Goal: Feedback & Contribution: Leave review/rating

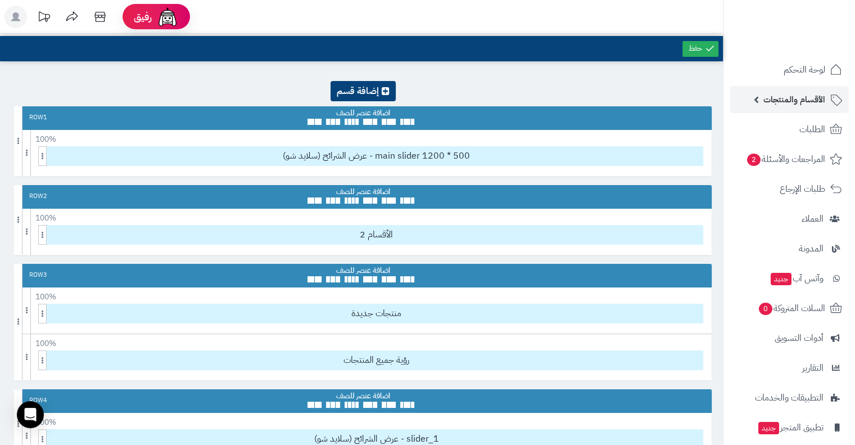
click at [792, 102] on span "الأقسام والمنتجات" at bounding box center [794, 100] width 62 height 16
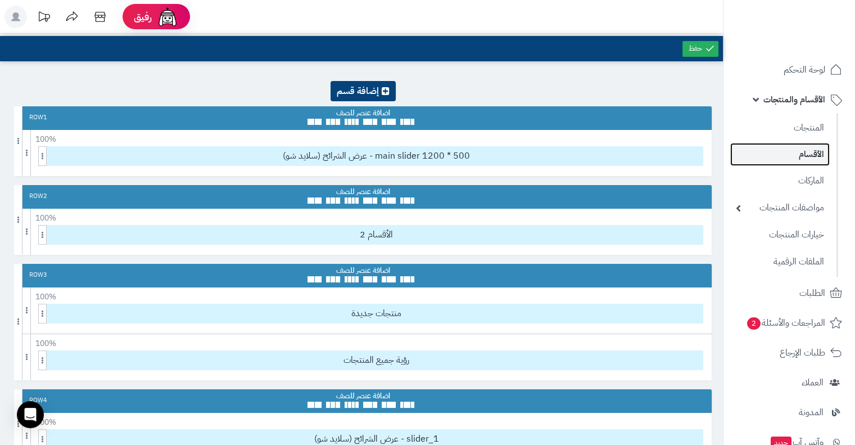
click at [818, 144] on link "الأقسام" at bounding box center [779, 154] width 99 height 23
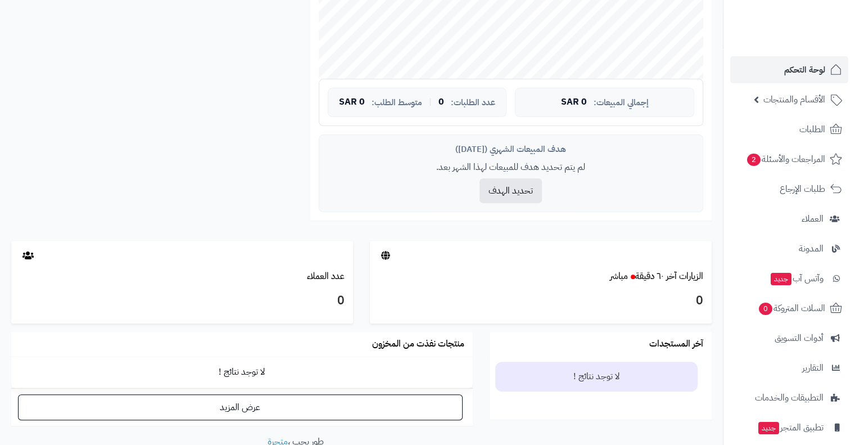
scroll to position [426, 0]
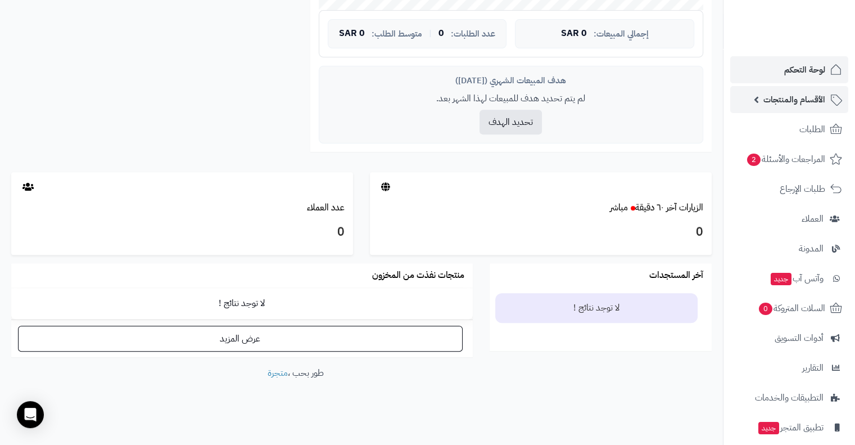
click at [791, 90] on link "الأقسام والمنتجات" at bounding box center [789, 99] width 118 height 27
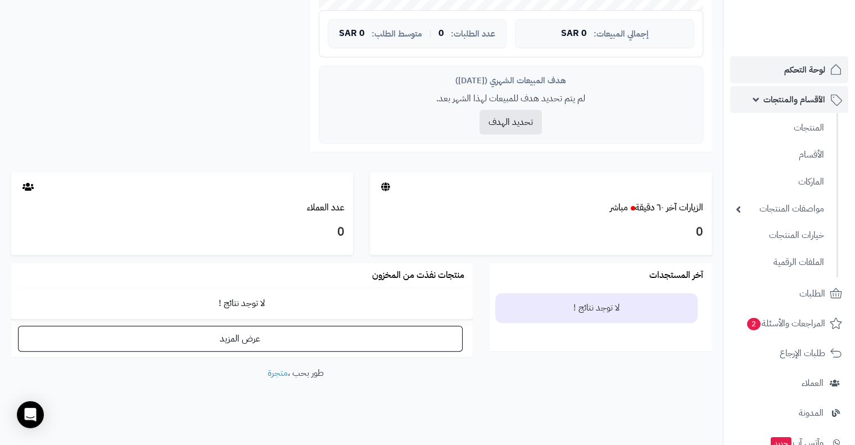
click at [787, 101] on span "الأقسام والمنتجات" at bounding box center [794, 100] width 62 height 16
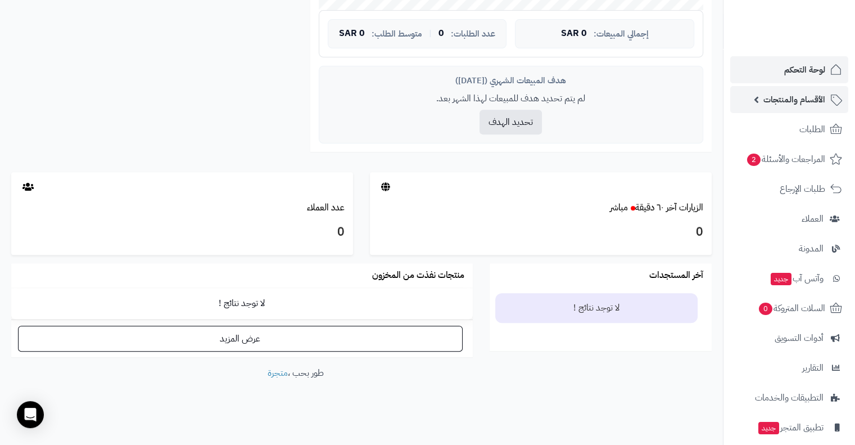
scroll to position [70, 0]
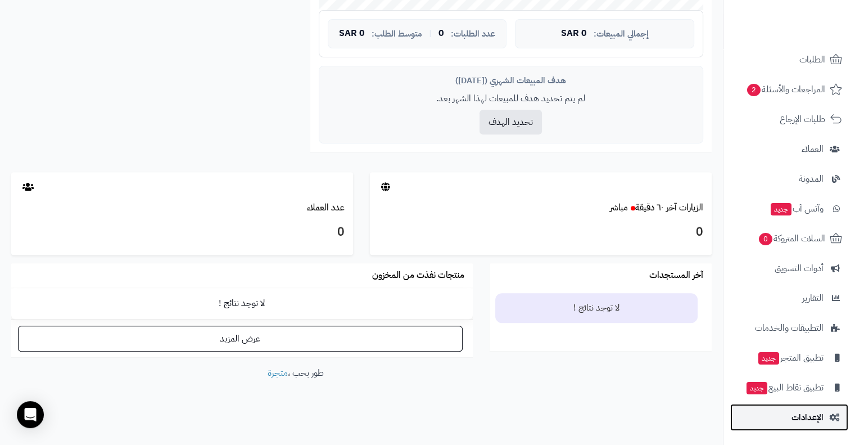
click at [821, 413] on span "الإعدادات" at bounding box center [807, 417] width 32 height 16
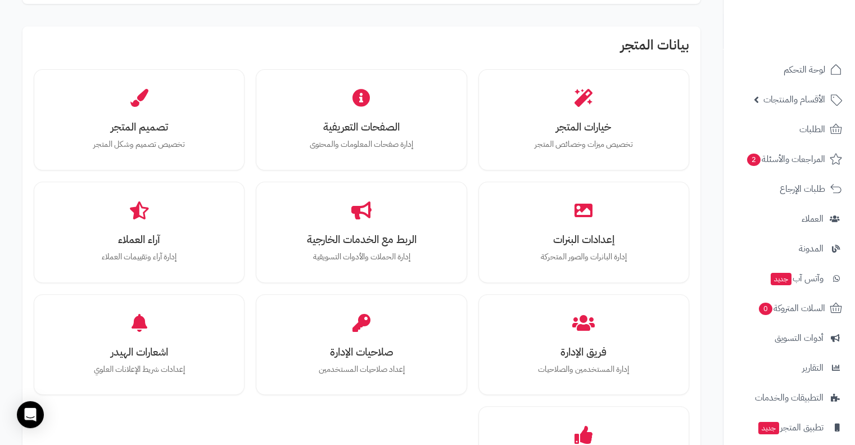
scroll to position [324, 0]
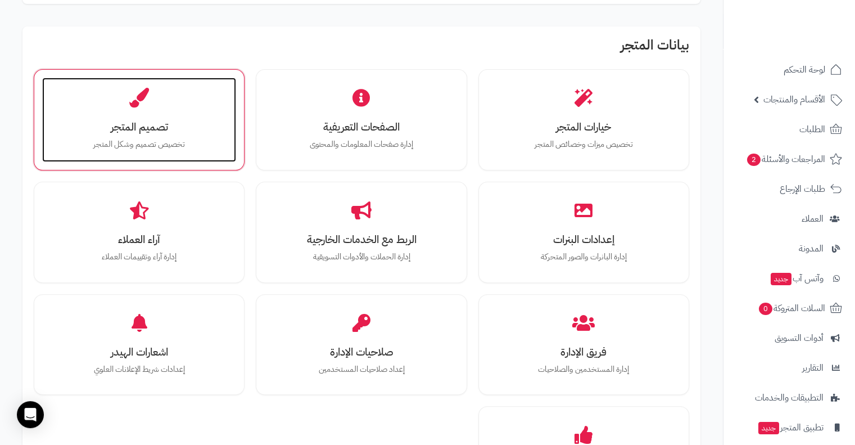
click at [108, 107] on div "تصميم المتجر تخصيص تصميم وشكل المتجر" at bounding box center [139, 120] width 194 height 84
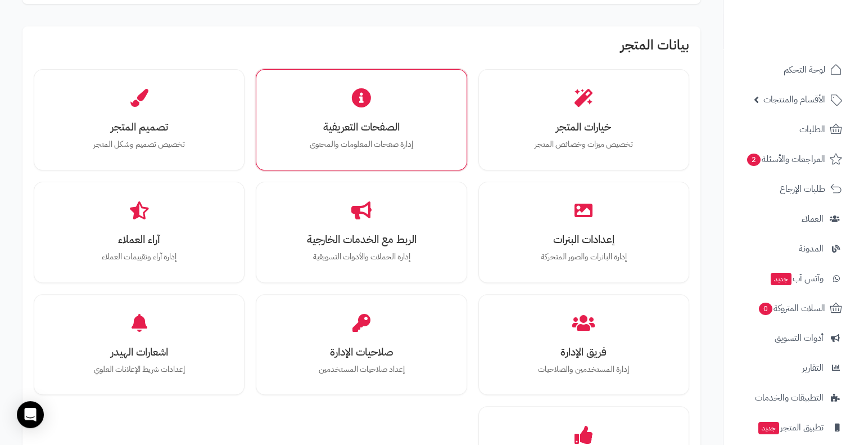
scroll to position [447, 0]
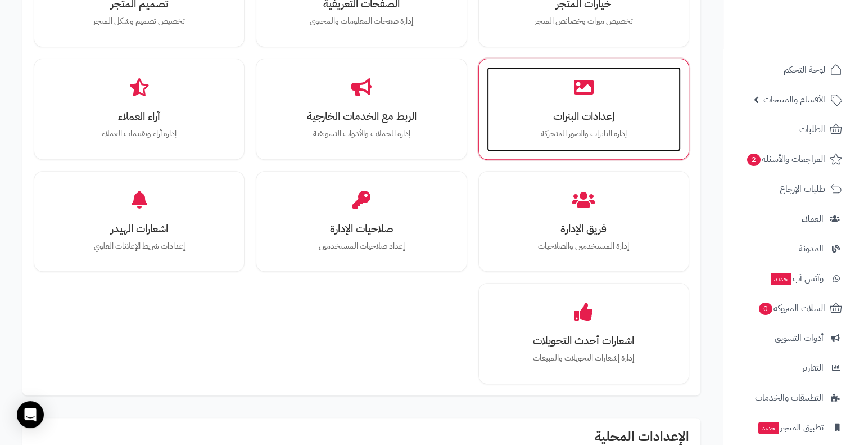
click at [650, 142] on div "إعدادات البنرات إدارة البانرات والصور المتحركة" at bounding box center [584, 109] width 194 height 84
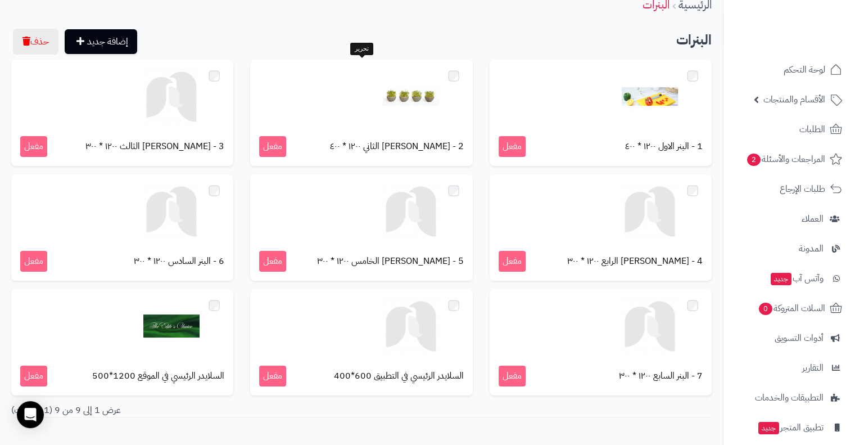
scroll to position [52, 0]
click at [45, 40] on button "حذف" at bounding box center [36, 41] width 46 height 26
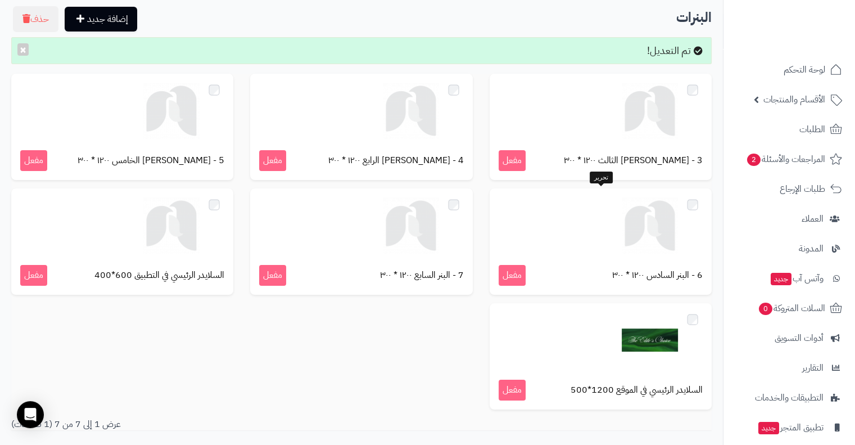
scroll to position [74, 0]
click at [803, 96] on span "الأقسام والمنتجات" at bounding box center [794, 100] width 62 height 16
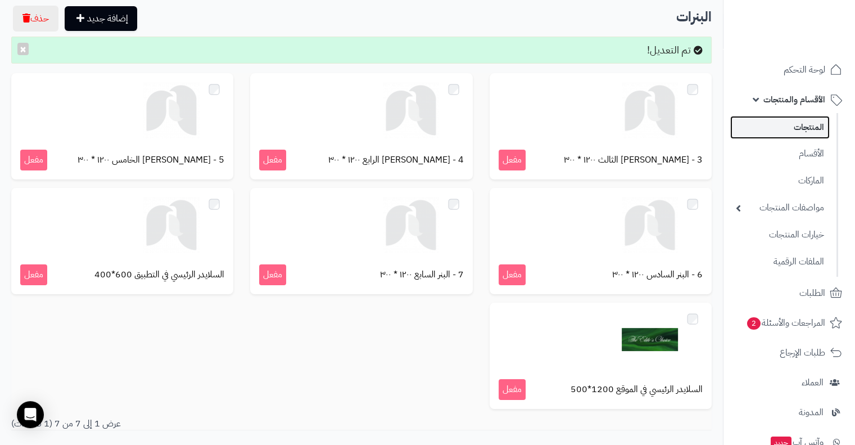
click at [812, 130] on link "المنتجات" at bounding box center [779, 127] width 99 height 23
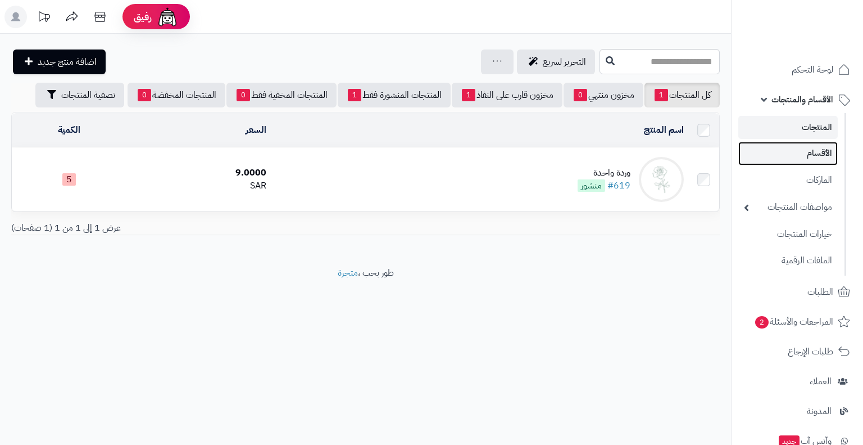
click at [816, 152] on link "الأقسام" at bounding box center [788, 153] width 99 height 23
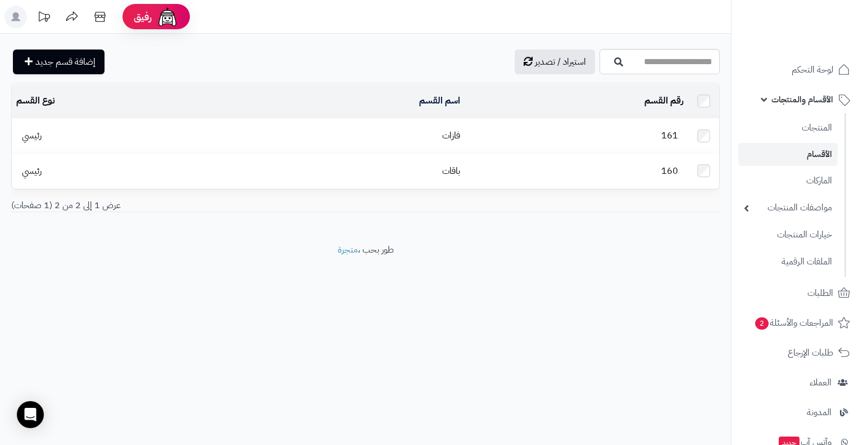
click at [250, 143] on td "فازات" at bounding box center [349, 136] width 232 height 34
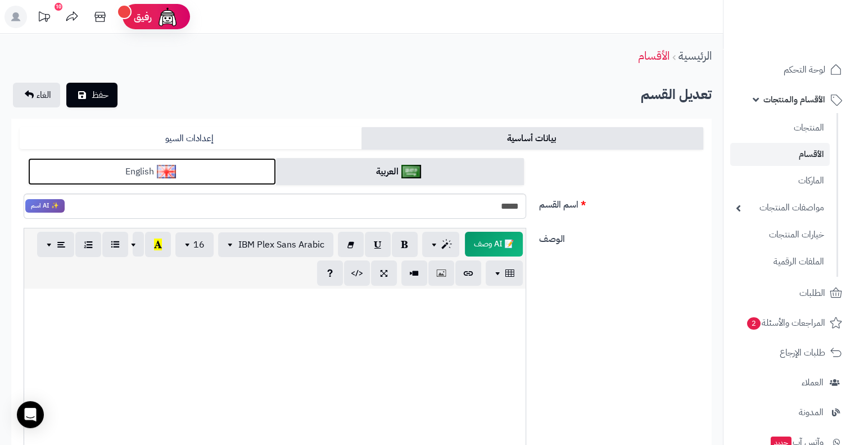
click at [158, 171] on img at bounding box center [167, 171] width 20 height 13
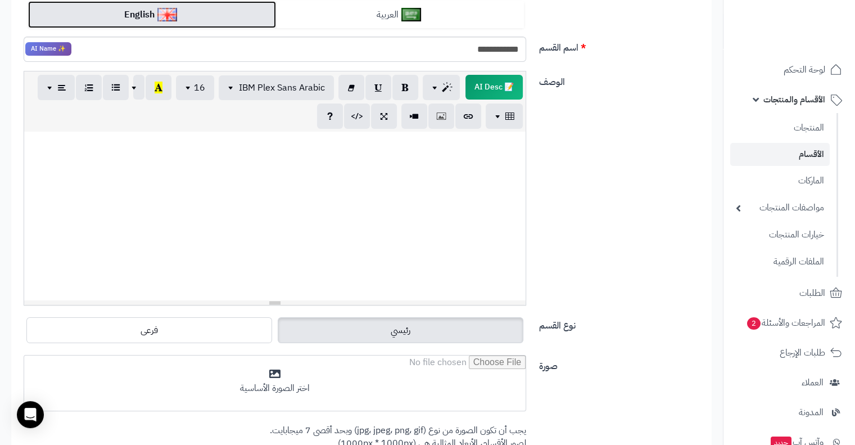
scroll to position [195, 0]
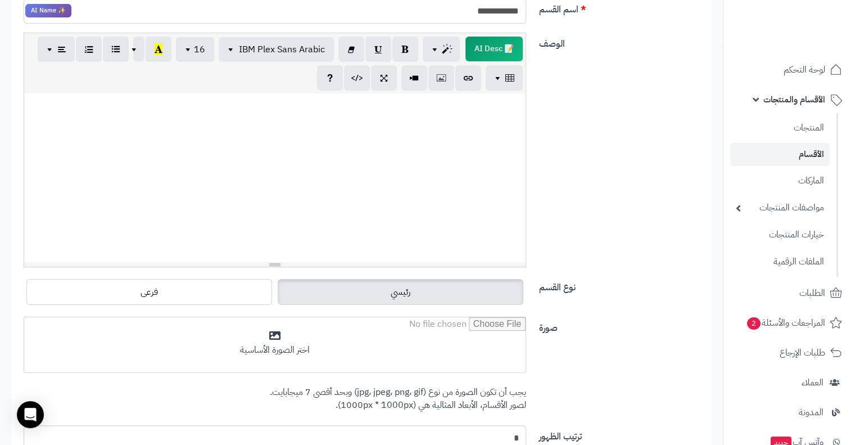
click at [391, 137] on div at bounding box center [274, 177] width 501 height 169
click at [473, 9] on input "**********" at bounding box center [275, 10] width 502 height 25
type input "*****"
click at [726, 87] on li "الأقسام والمنتجات المنتجات الأقسام الماركات مواصفات المنتجات مواصفات المنتجات أ…" at bounding box center [789, 181] width 132 height 191
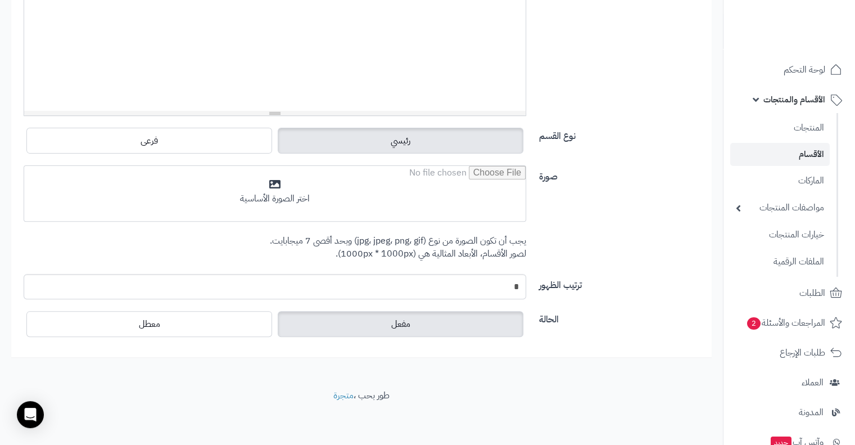
scroll to position [0, 0]
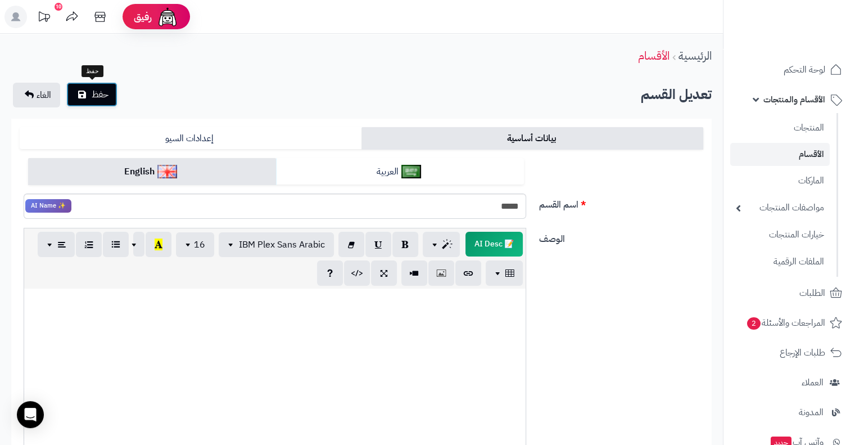
click at [99, 100] on span "حفظ" at bounding box center [100, 94] width 17 height 13
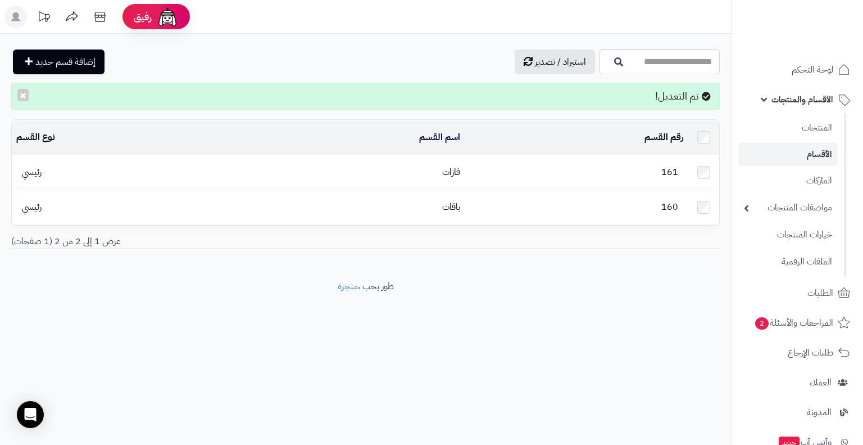
click at [429, 163] on td "فازات" at bounding box center [349, 172] width 232 height 34
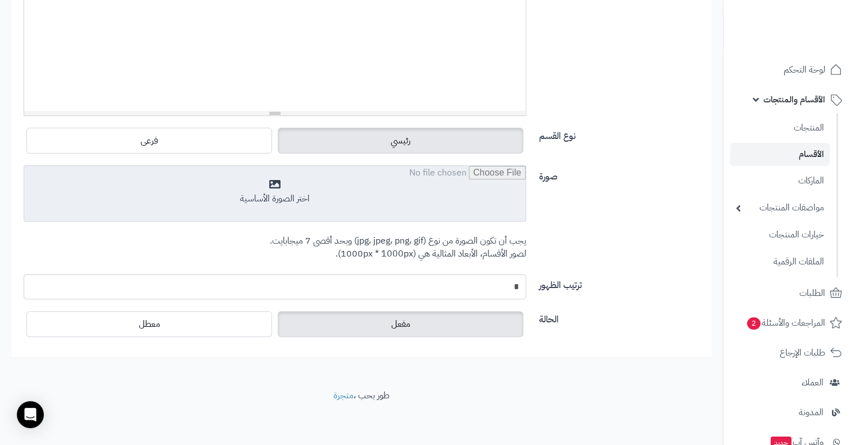
scroll to position [346, 0]
click at [353, 197] on input "file" at bounding box center [274, 194] width 501 height 56
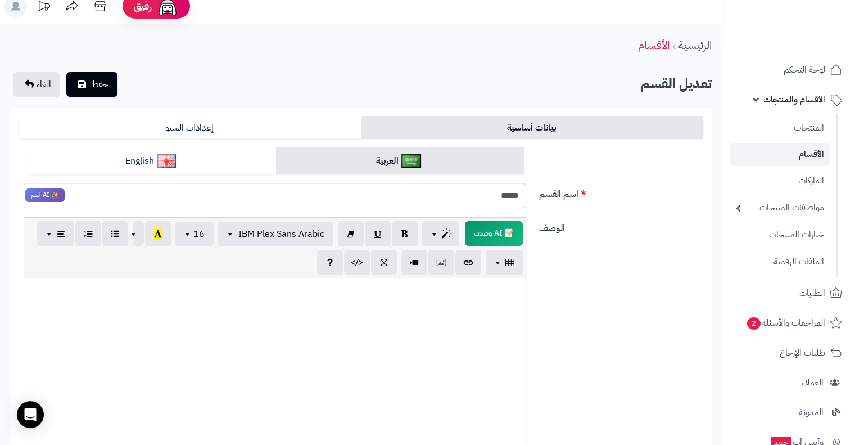
scroll to position [0, 0]
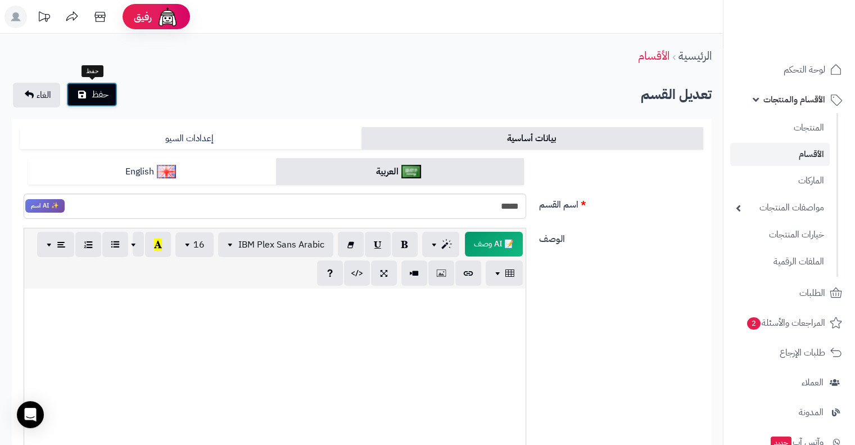
click at [92, 94] on span "حفظ" at bounding box center [100, 94] width 17 height 13
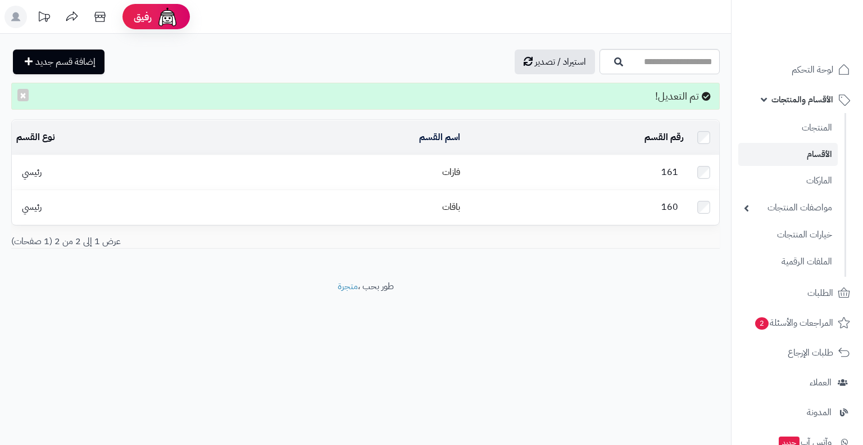
click at [351, 173] on td "فازات" at bounding box center [349, 172] width 232 height 34
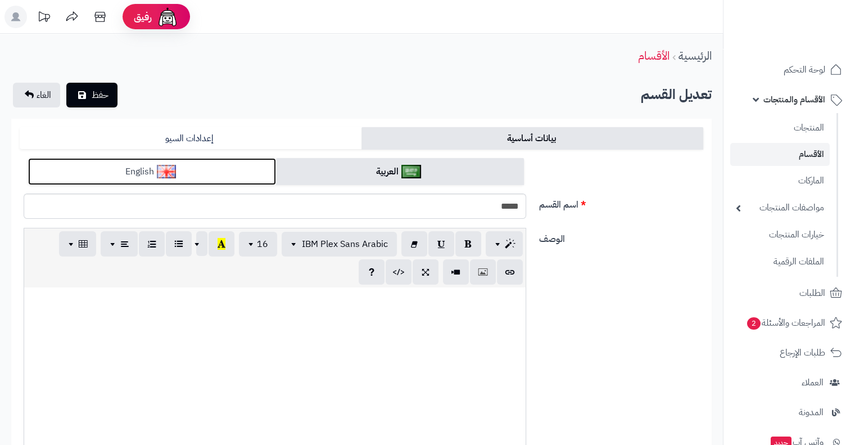
click at [162, 174] on img at bounding box center [167, 171] width 20 height 13
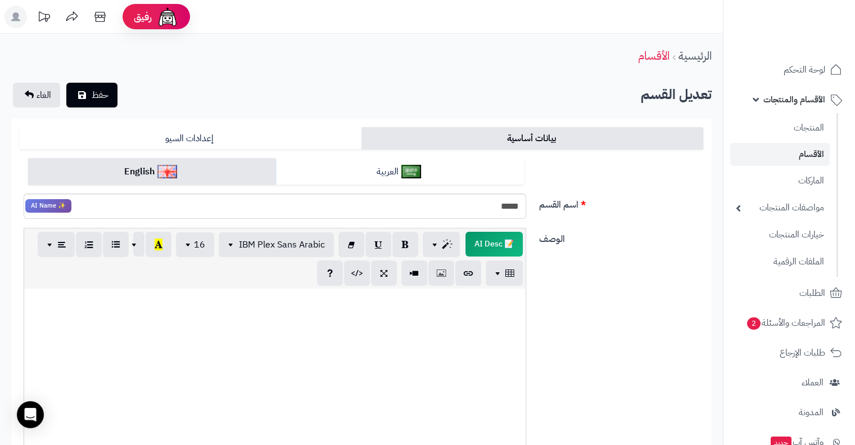
click at [590, 44] on div "الرئيسية الأقسام" at bounding box center [361, 55] width 723 height 31
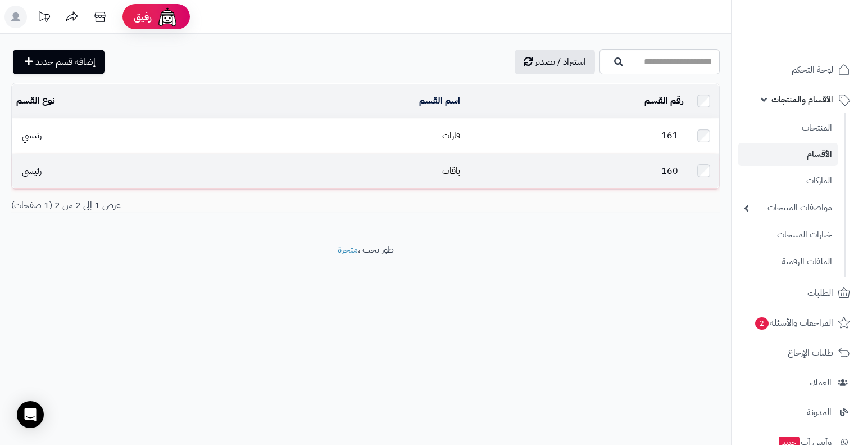
click at [532, 175] on td "160" at bounding box center [577, 170] width 224 height 34
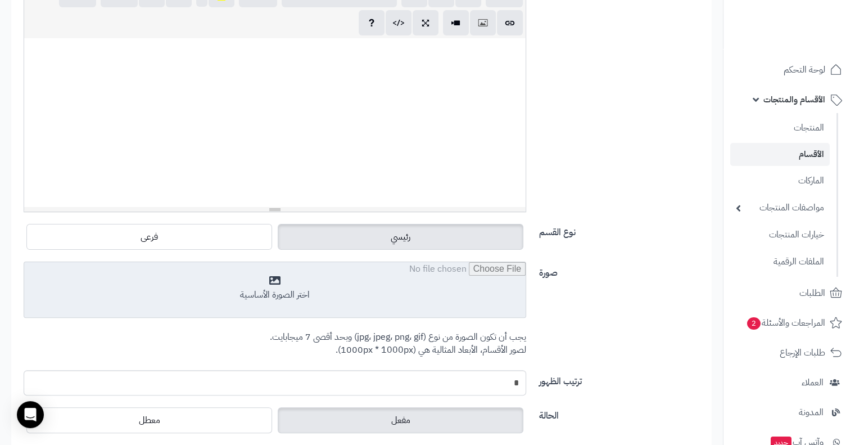
scroll to position [250, 0]
click at [296, 284] on input "file" at bounding box center [274, 289] width 501 height 56
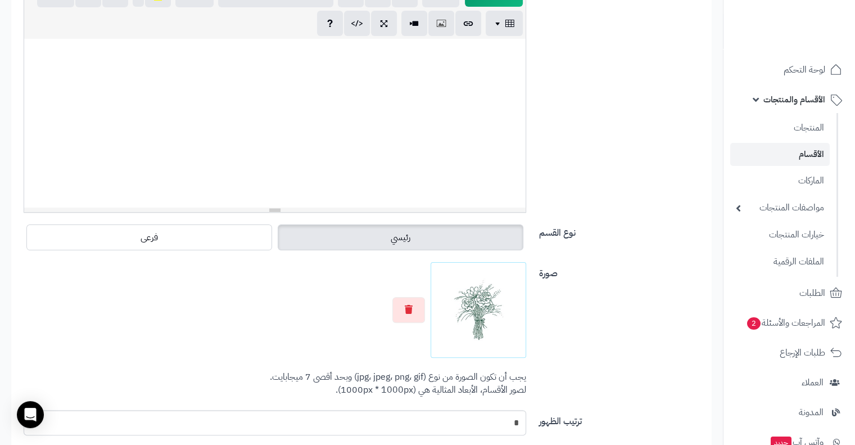
scroll to position [0, 0]
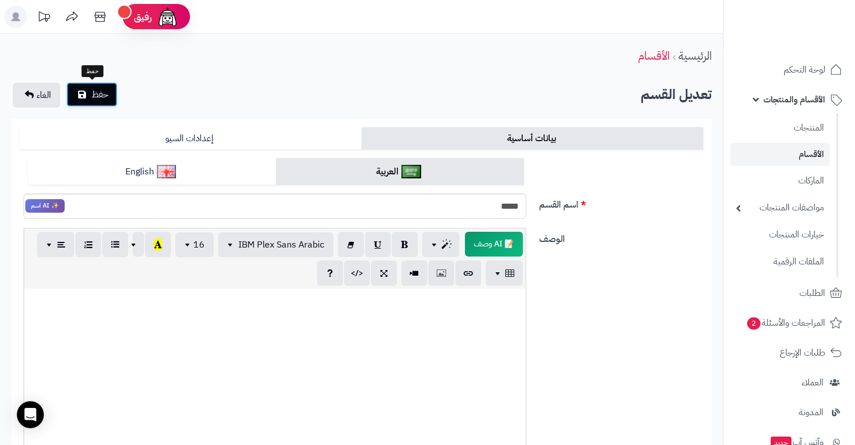
click at [102, 89] on span "حفظ" at bounding box center [100, 94] width 17 height 13
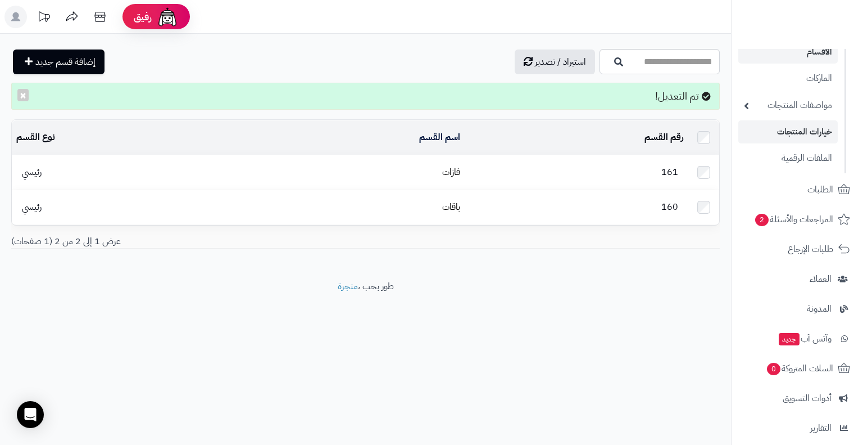
scroll to position [48, 0]
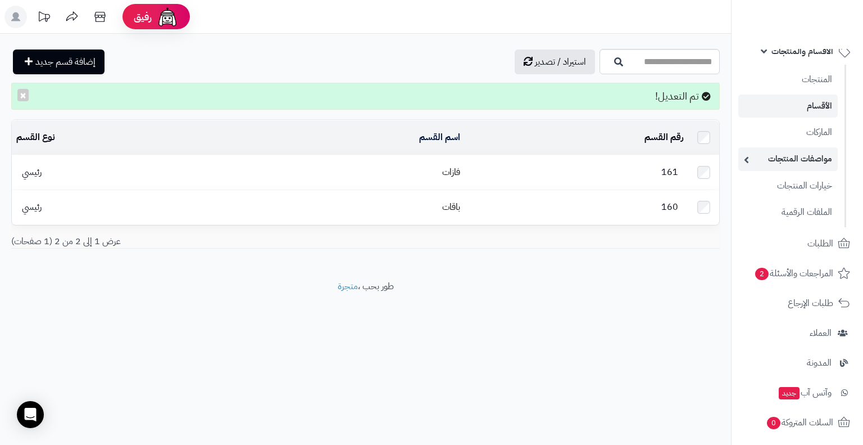
click at [799, 154] on link "مواصفات المنتجات" at bounding box center [788, 158] width 99 height 23
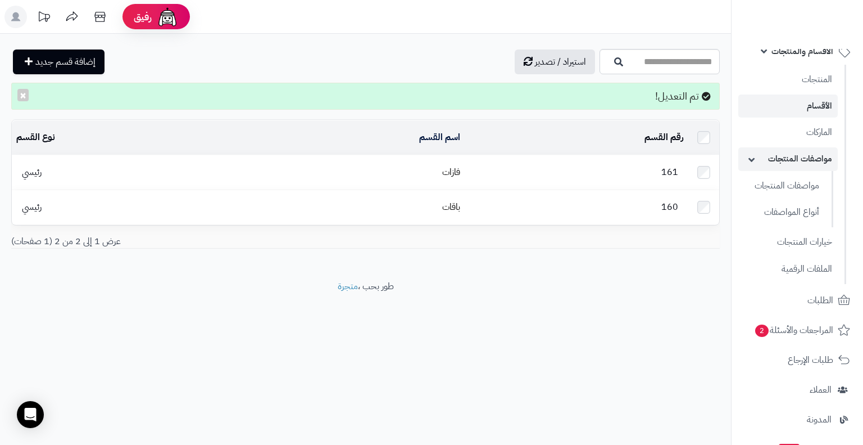
click at [799, 154] on link "مواصفات المنتجات" at bounding box center [788, 158] width 99 height 23
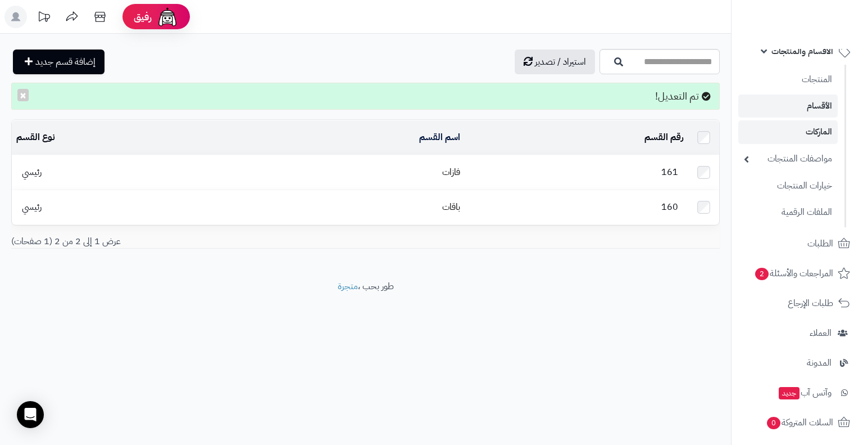
scroll to position [0, 0]
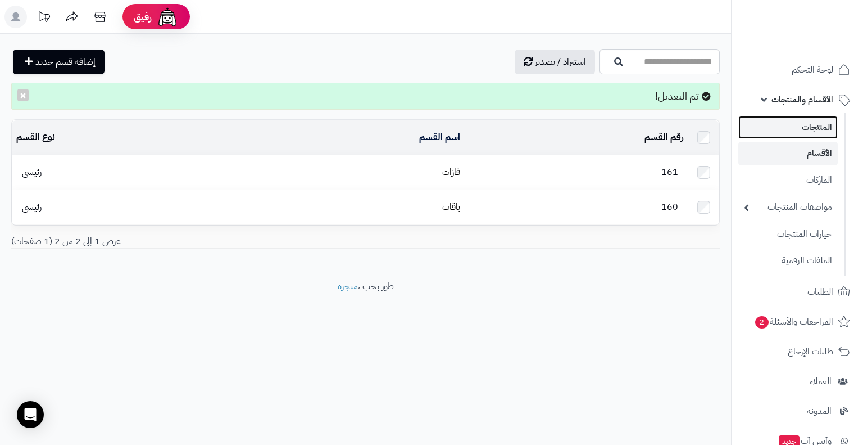
click at [805, 124] on link "المنتجات" at bounding box center [788, 127] width 99 height 23
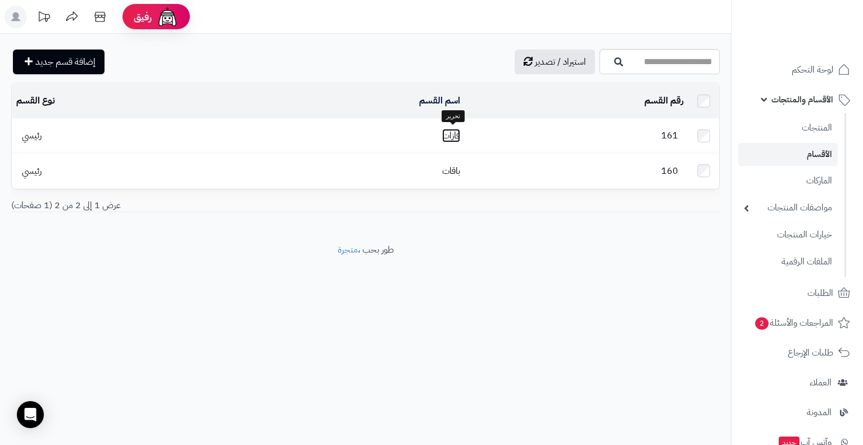
click at [457, 134] on link "فازات" at bounding box center [451, 135] width 18 height 13
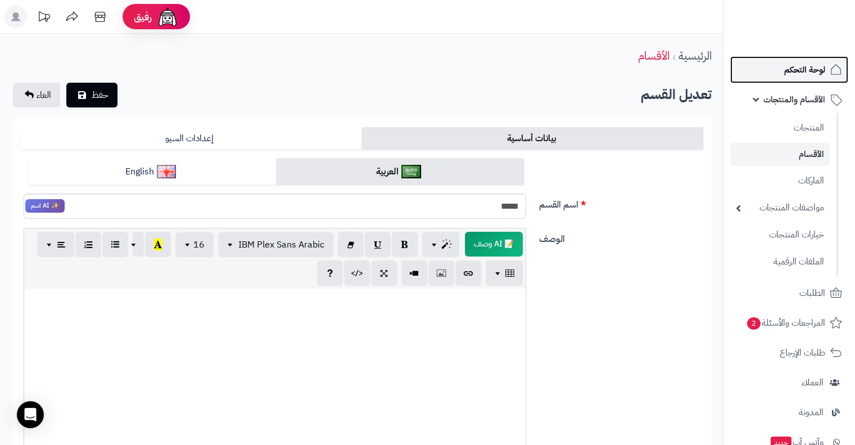
click at [824, 76] on span "لوحة التحكم" at bounding box center [804, 70] width 41 height 16
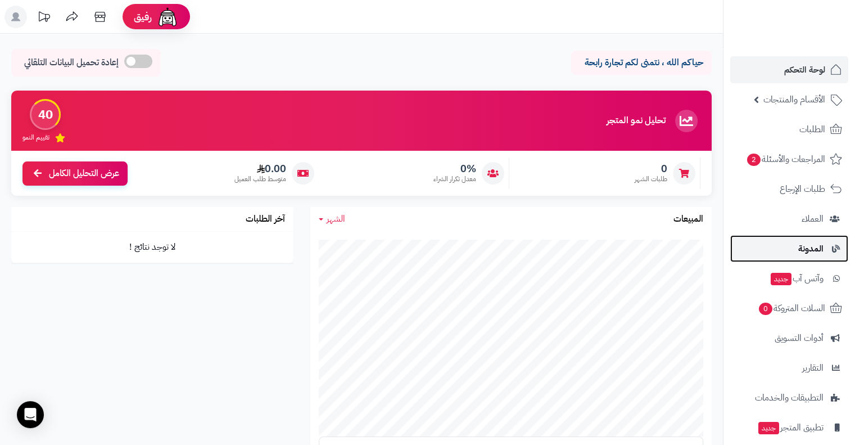
click at [822, 247] on span "المدونة" at bounding box center [810, 249] width 25 height 16
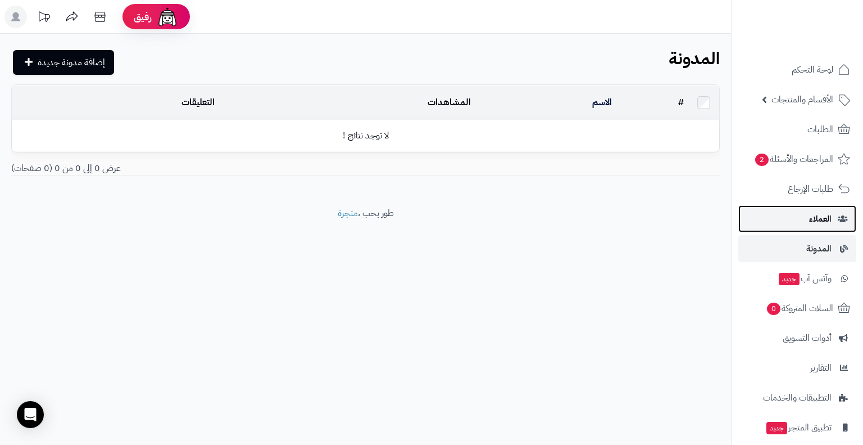
click at [823, 219] on span "العملاء" at bounding box center [820, 219] width 22 height 16
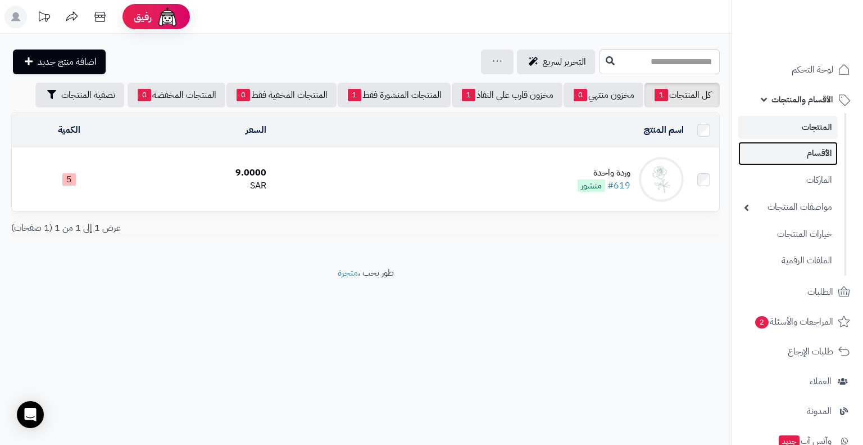
click at [821, 148] on link "الأقسام" at bounding box center [788, 153] width 99 height 23
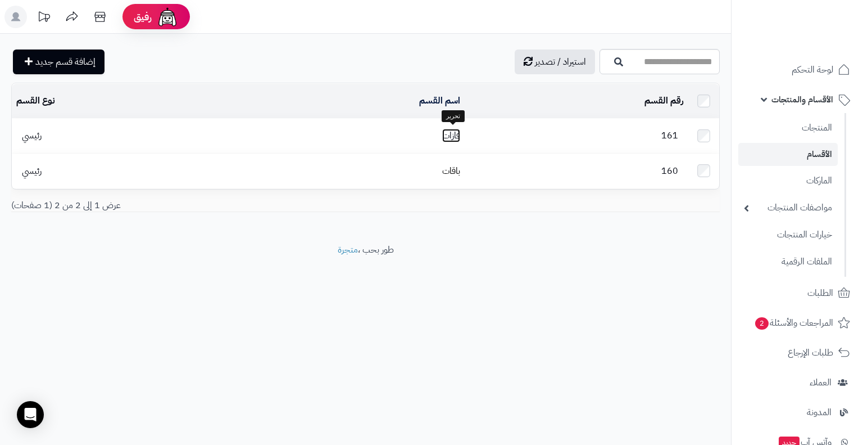
click at [448, 129] on link "فازات" at bounding box center [451, 135] width 18 height 13
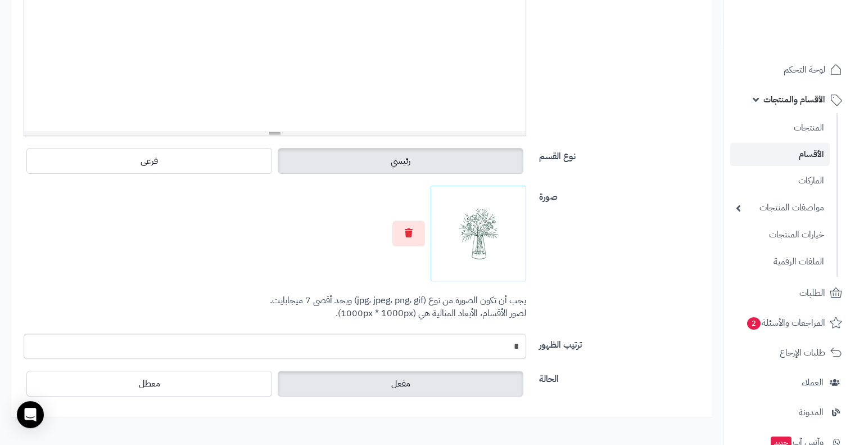
scroll to position [386, 0]
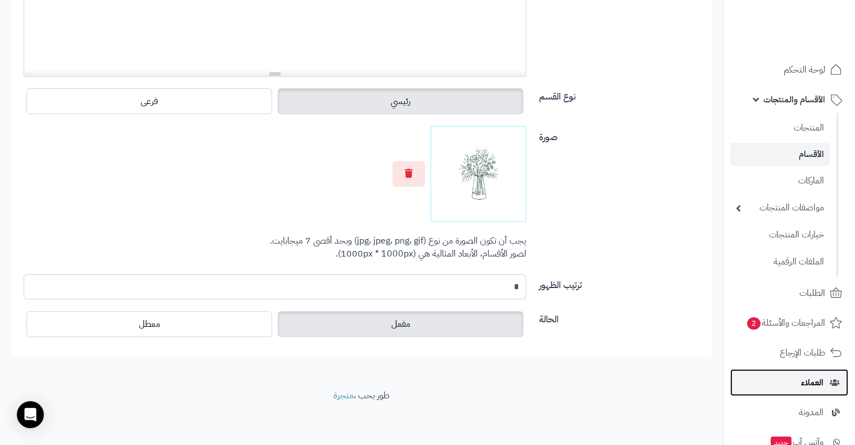
click at [813, 374] on span "العملاء" at bounding box center [812, 382] width 22 height 16
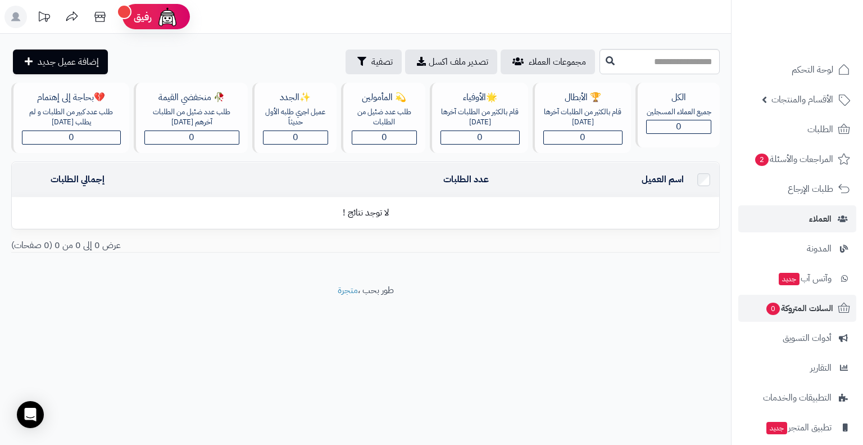
scroll to position [70, 0]
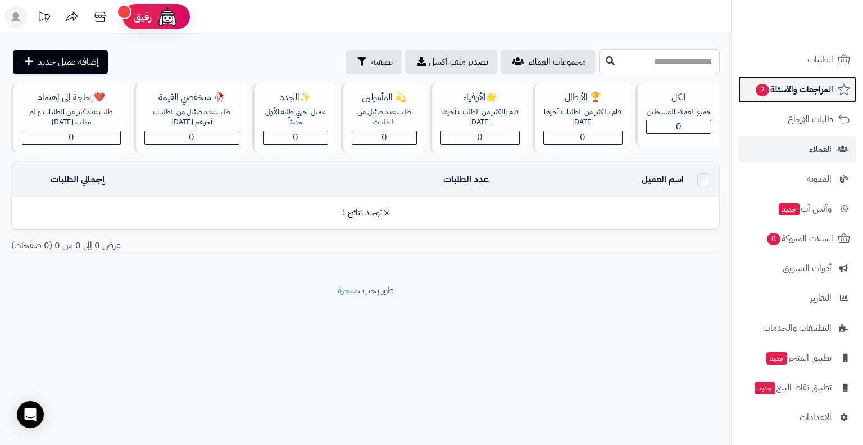
click at [792, 78] on link "المراجعات والأسئلة 2" at bounding box center [798, 89] width 118 height 27
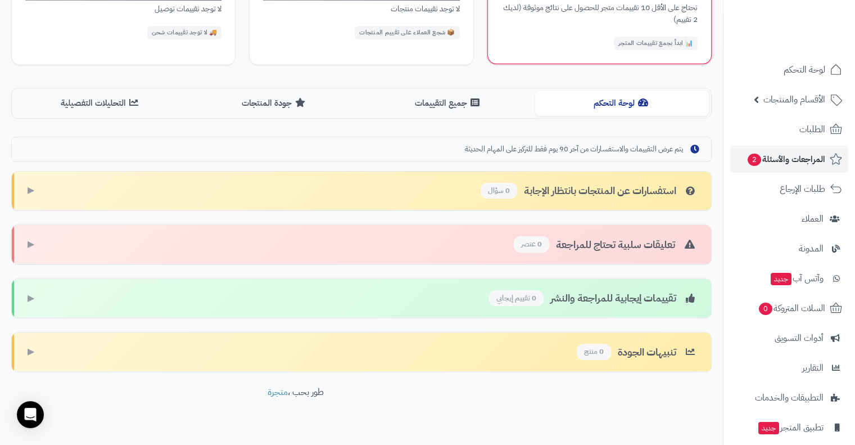
scroll to position [205, 0]
click at [452, 105] on button "جميع التقييمات" at bounding box center [448, 101] width 174 height 25
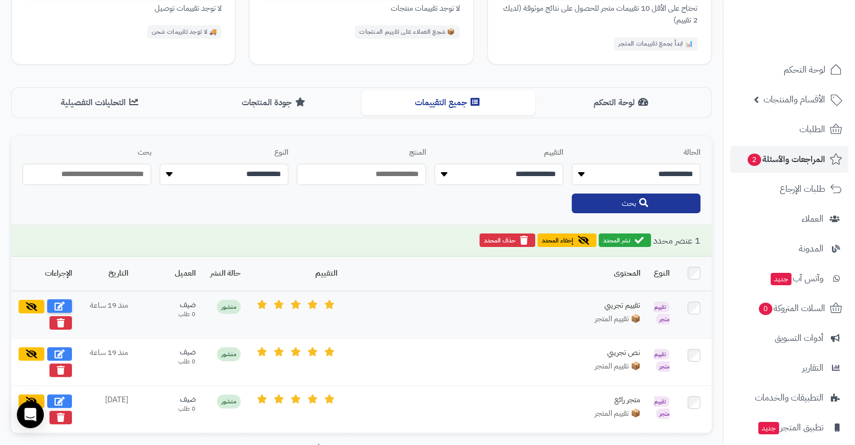
click at [67, 300] on button at bounding box center [59, 305] width 25 height 13
select select "*"
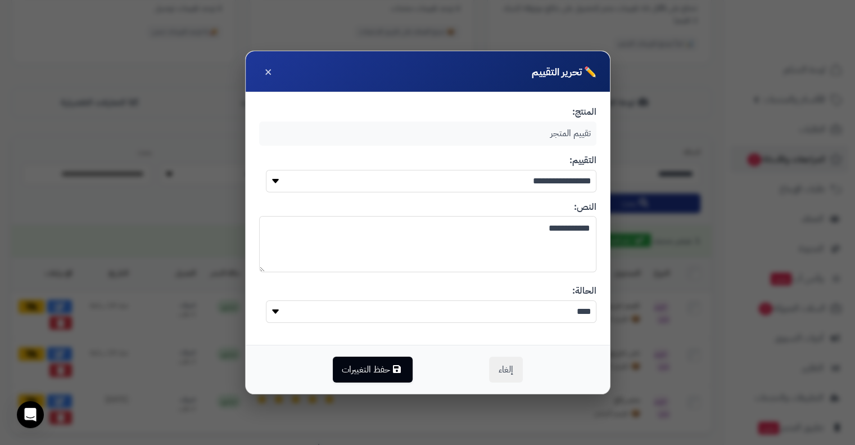
scroll to position [275, 0]
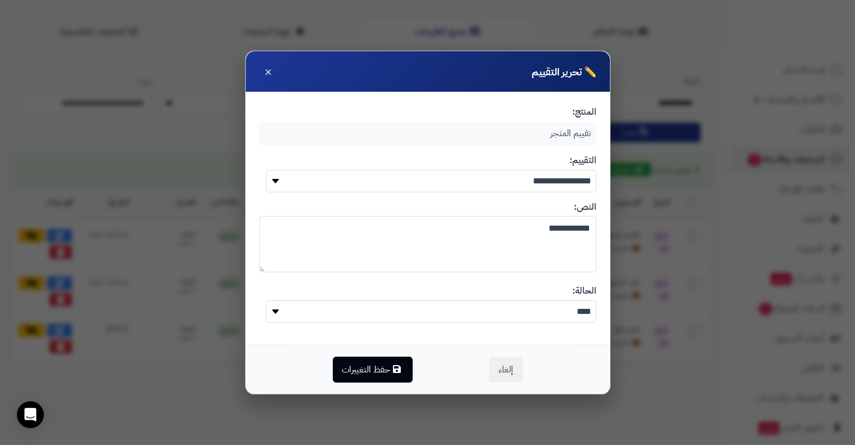
click at [672, 252] on div "**********" at bounding box center [427, 222] width 855 height 445
type textarea "*"
click at [555, 132] on div "تقييم المتجر" at bounding box center [427, 133] width 337 height 24
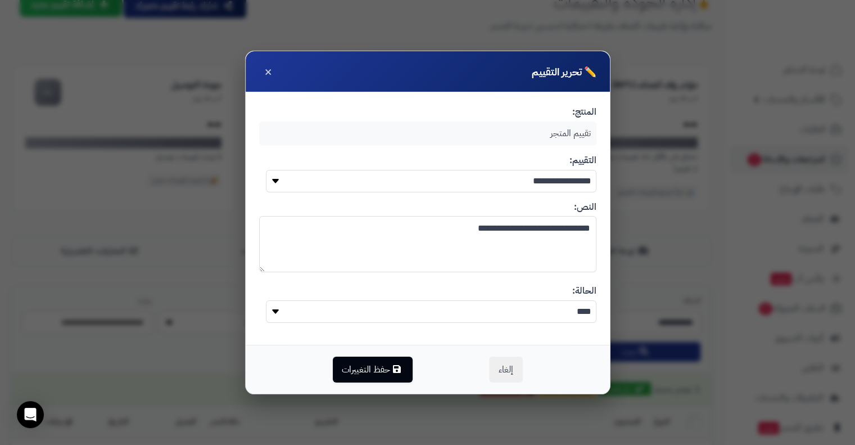
scroll to position [40, 0]
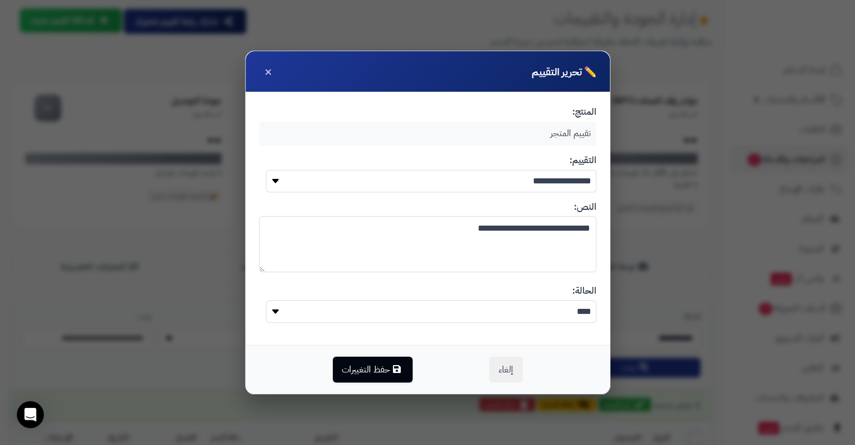
click at [503, 125] on div "تقييم المتجر" at bounding box center [427, 133] width 337 height 24
click at [577, 127] on div "تقييم المتجر" at bounding box center [427, 133] width 337 height 24
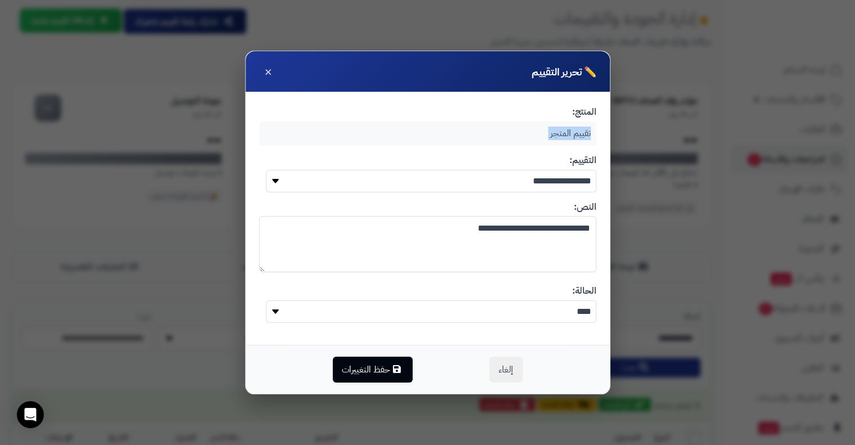
click at [577, 127] on div "تقييم المتجر" at bounding box center [427, 133] width 337 height 24
click at [370, 373] on button "حفظ التغييرات" at bounding box center [373, 369] width 80 height 26
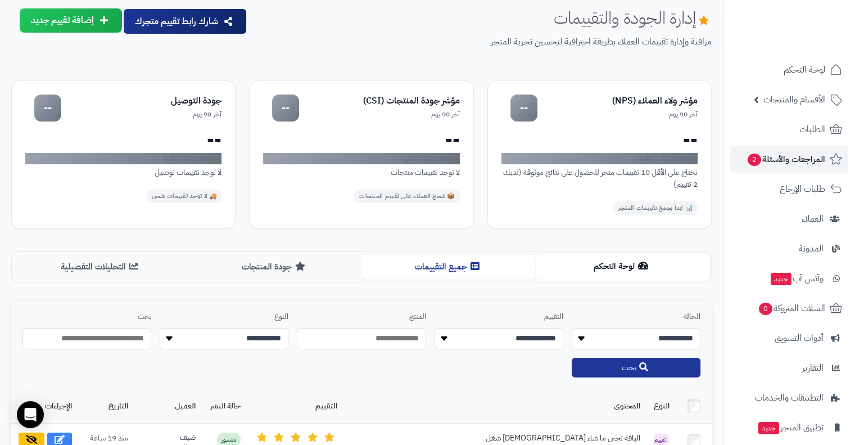
scroll to position [233, 0]
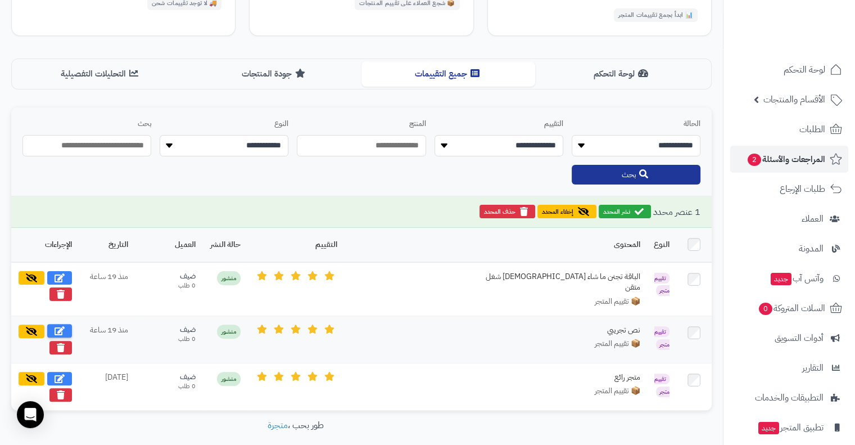
click at [55, 324] on button at bounding box center [59, 330] width 25 height 13
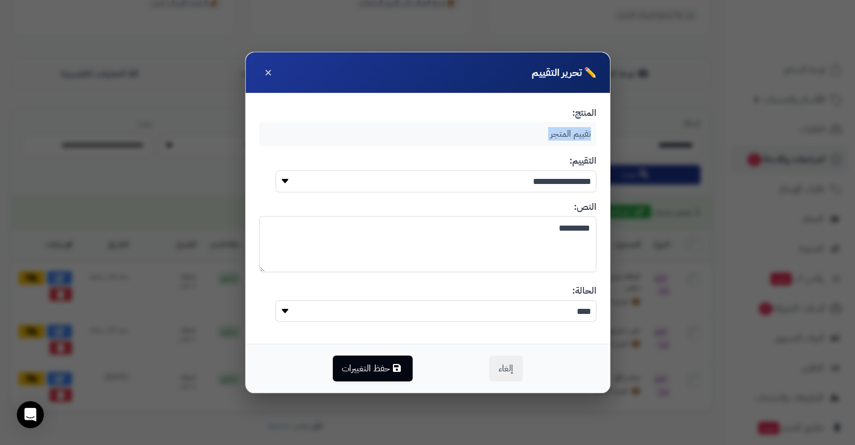
click at [522, 219] on textarea "*********" at bounding box center [427, 244] width 337 height 56
click at [530, 124] on div "تقييم المتجر" at bounding box center [427, 134] width 337 height 24
click at [533, 135] on div "تقييم المتجر" at bounding box center [427, 134] width 337 height 24
click at [545, 134] on div "تقييم المتجر" at bounding box center [427, 134] width 337 height 24
click at [266, 73] on span "×" at bounding box center [268, 71] width 8 height 19
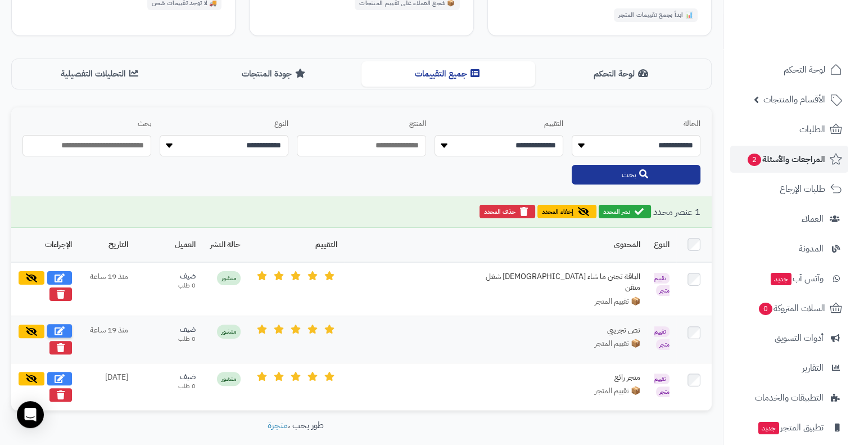
click at [56, 326] on icon at bounding box center [60, 330] width 10 height 9
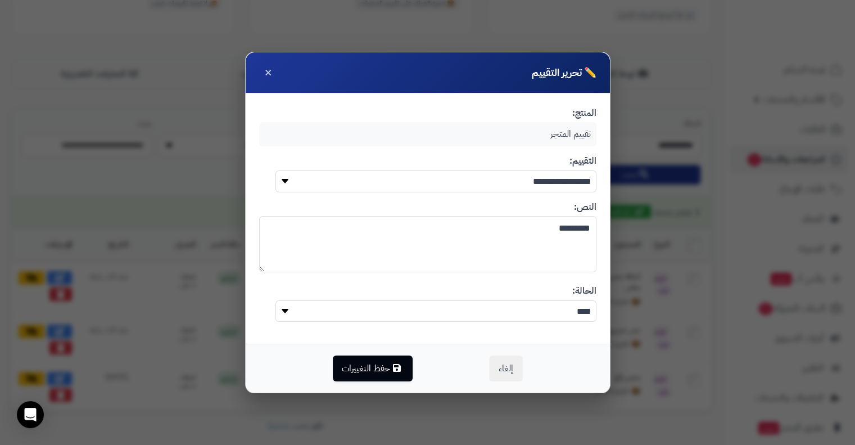
click at [364, 123] on div "تقييم المتجر" at bounding box center [427, 134] width 337 height 24
click at [262, 66] on button "×" at bounding box center [268, 72] width 18 height 18
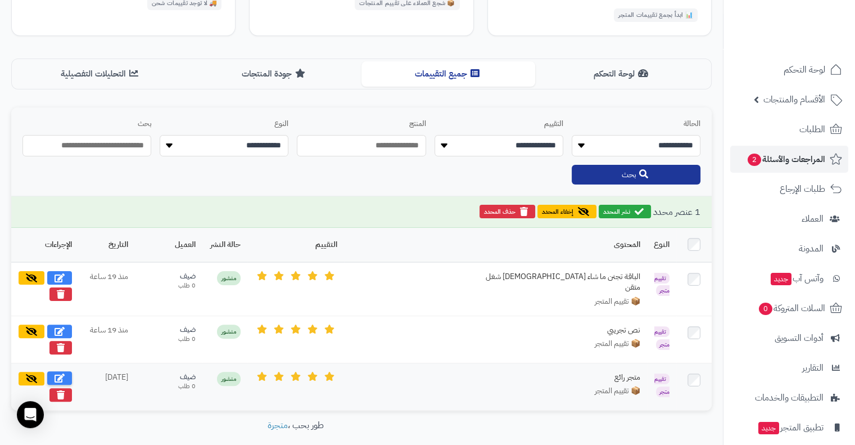
click at [61, 373] on icon at bounding box center [60, 377] width 10 height 9
type textarea "*********"
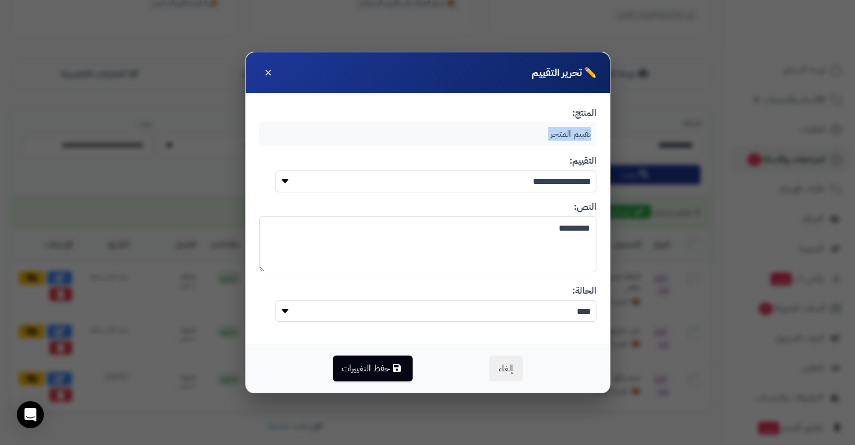
click at [415, 180] on select "**********" at bounding box center [435, 180] width 320 height 21
click at [524, 238] on textarea "*********" at bounding box center [427, 244] width 337 height 56
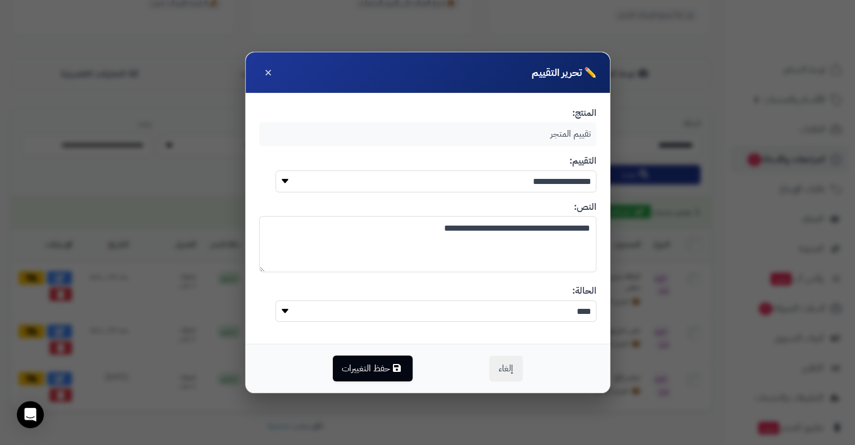
click at [496, 229] on textarea "**********" at bounding box center [427, 244] width 337 height 56
click at [358, 363] on button "حفظ التغييرات" at bounding box center [373, 368] width 80 height 26
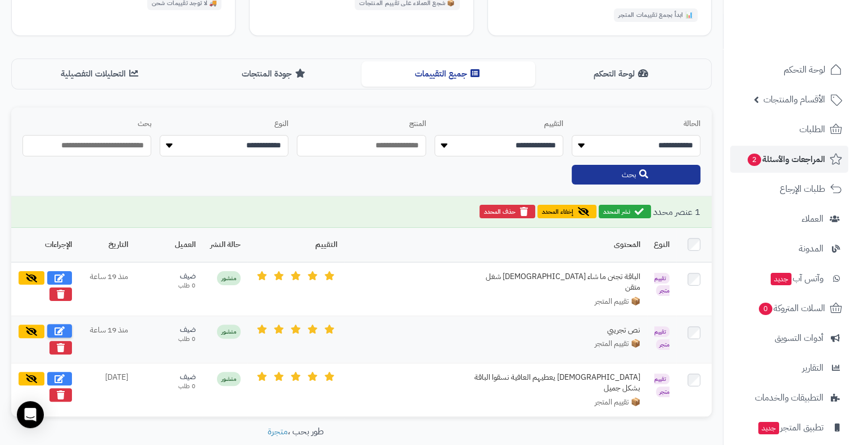
click at [61, 324] on button at bounding box center [59, 330] width 25 height 13
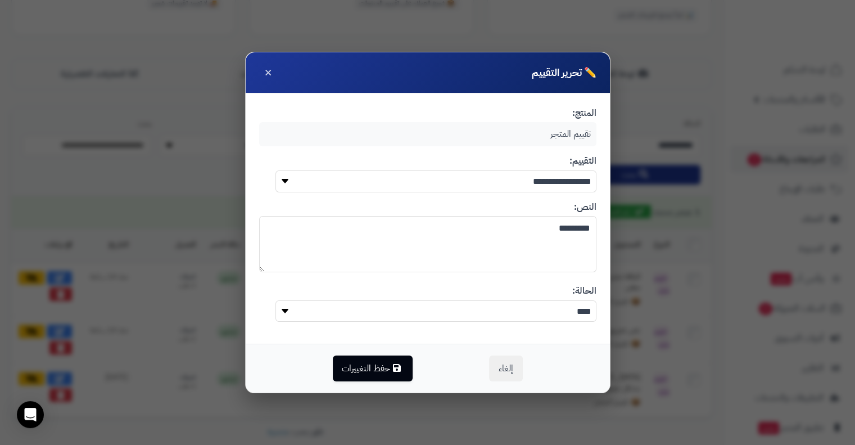
click at [455, 253] on textarea "*********" at bounding box center [427, 244] width 337 height 56
click at [369, 364] on button "حفظ التغييرات" at bounding box center [373, 368] width 80 height 26
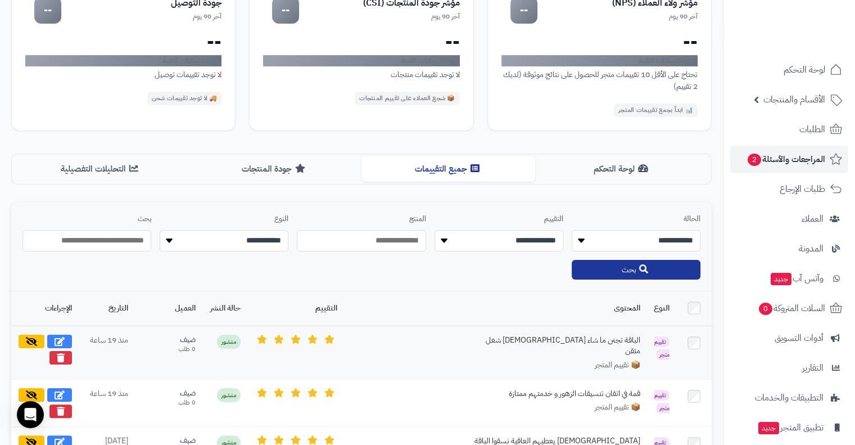
scroll to position [129, 0]
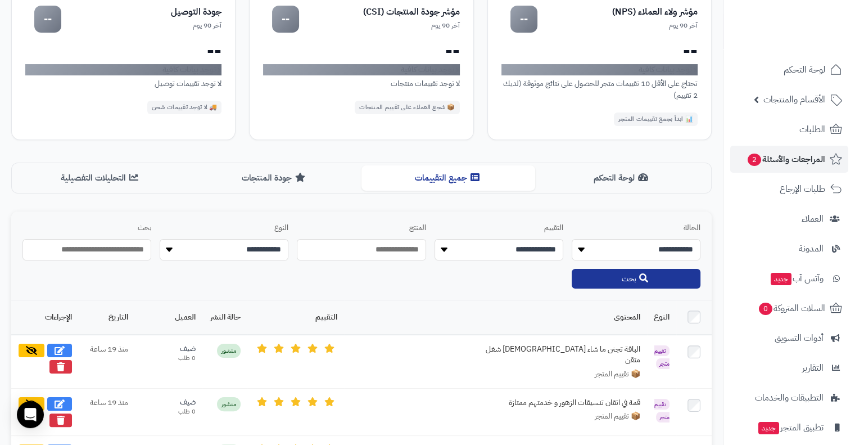
click at [400, 249] on input "text" at bounding box center [361, 249] width 129 height 21
click at [493, 248] on select "**********" at bounding box center [498, 249] width 129 height 21
click at [631, 242] on select "**********" at bounding box center [636, 249] width 129 height 21
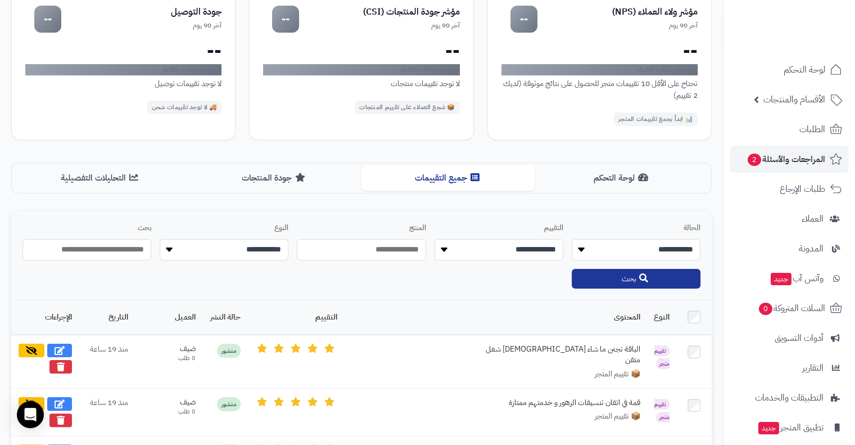
click at [262, 252] on select "**********" at bounding box center [224, 249] width 129 height 21
click at [262, 241] on select "**********" at bounding box center [224, 249] width 129 height 21
click at [184, 347] on div "ضيف" at bounding box center [169, 348] width 54 height 11
click at [57, 347] on icon at bounding box center [60, 349] width 10 height 9
type textarea "**********"
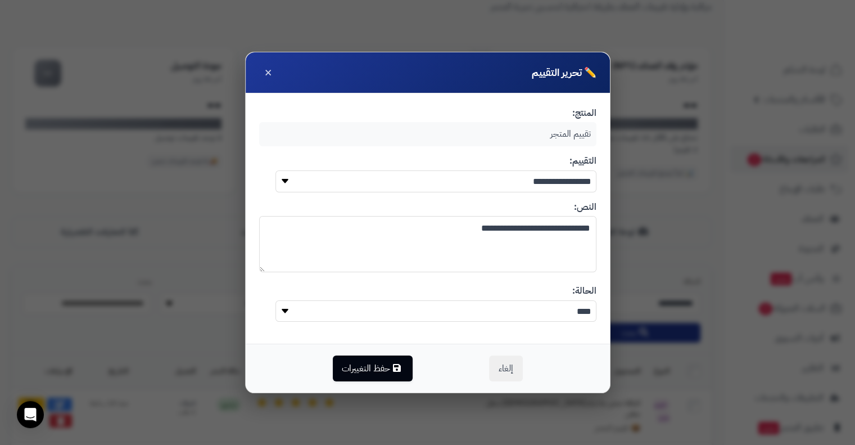
scroll to position [29, 0]
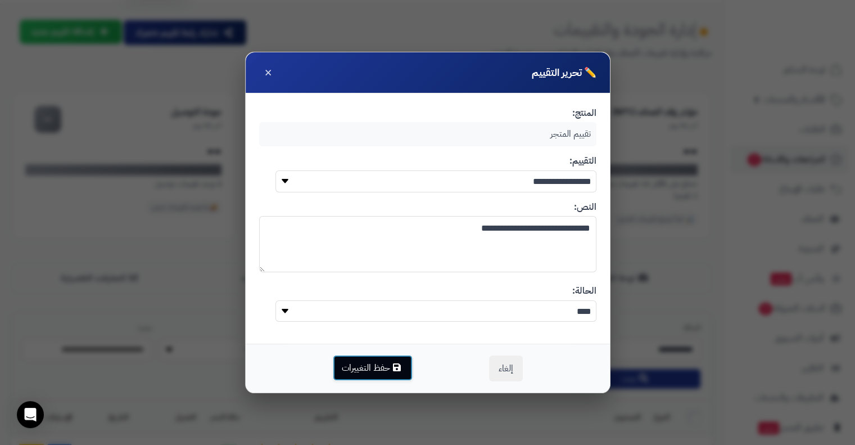
click at [366, 365] on button "حفظ التغييرات" at bounding box center [373, 368] width 80 height 26
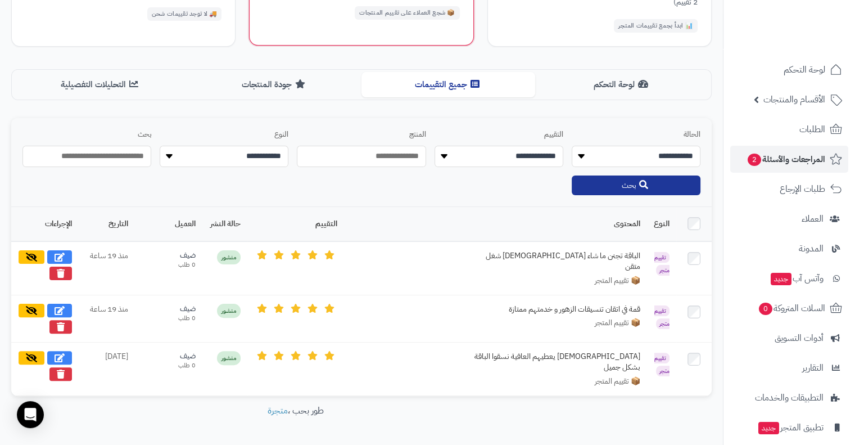
scroll to position [245, 0]
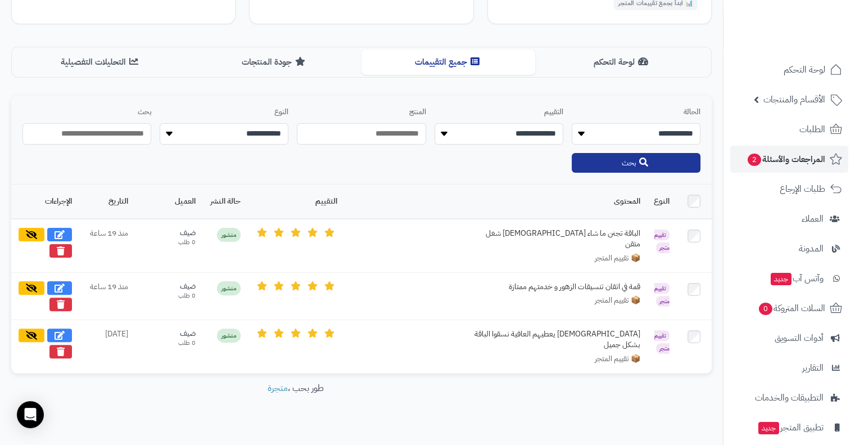
click at [631, 209] on th "المحتوى" at bounding box center [495, 201] width 303 height 34
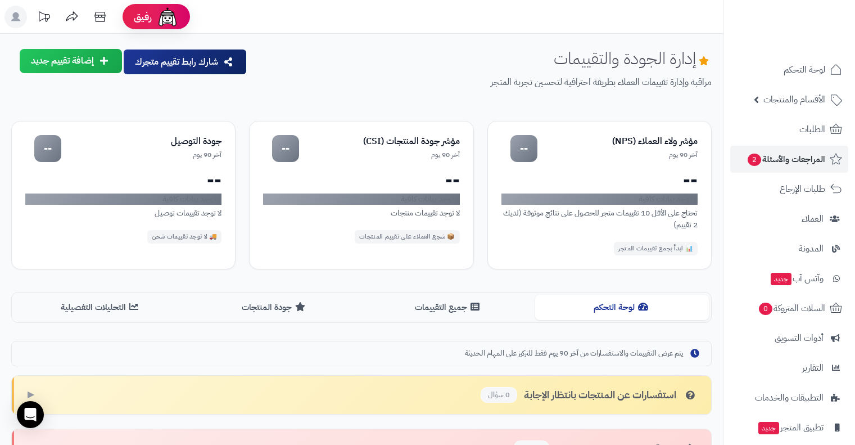
scroll to position [220, 0]
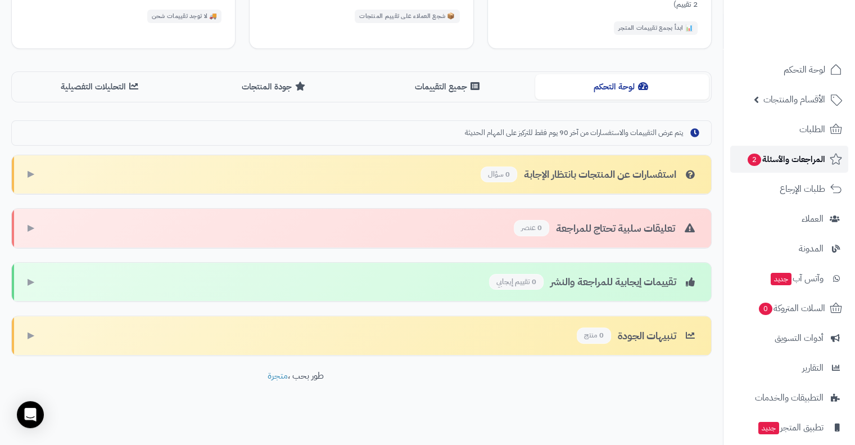
click at [799, 170] on link "المراجعات والأسئلة 2" at bounding box center [789, 159] width 118 height 27
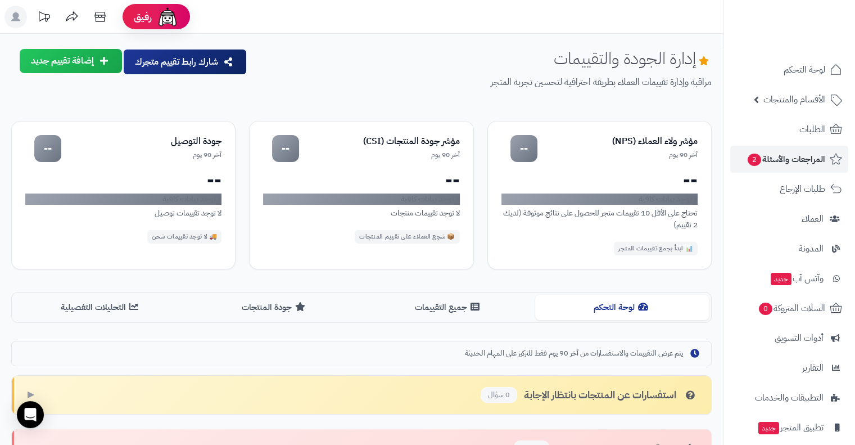
scroll to position [220, 0]
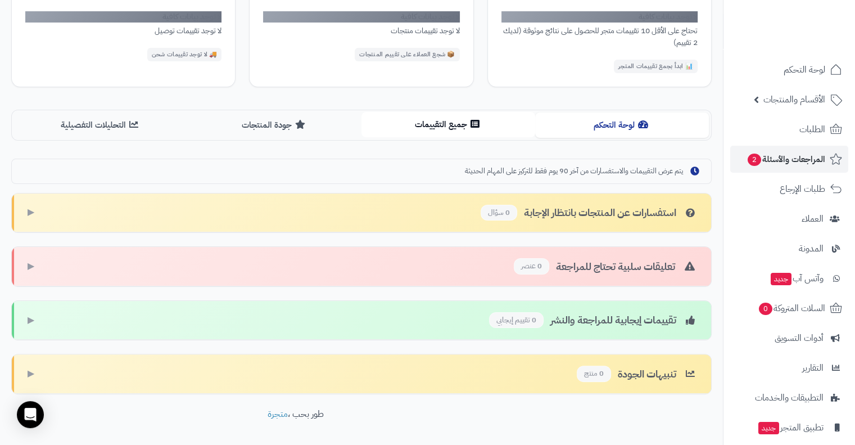
click at [453, 122] on button "جميع التقييمات" at bounding box center [448, 124] width 174 height 25
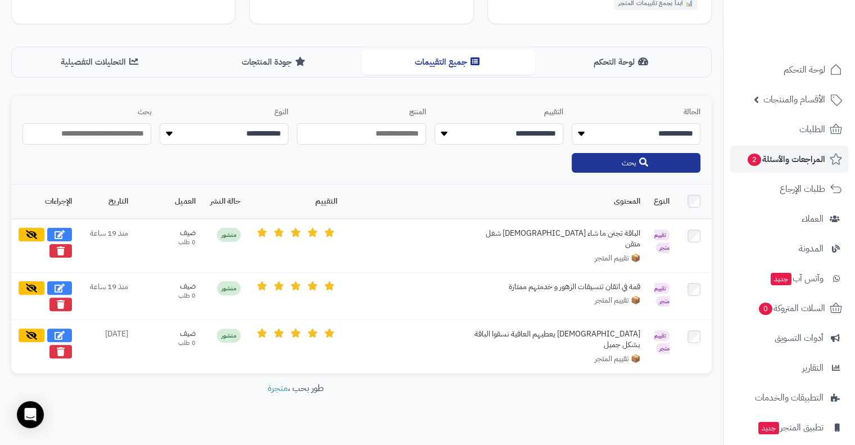
scroll to position [244, 0]
click at [293, 64] on button "جودة المنتجات" at bounding box center [275, 61] width 174 height 25
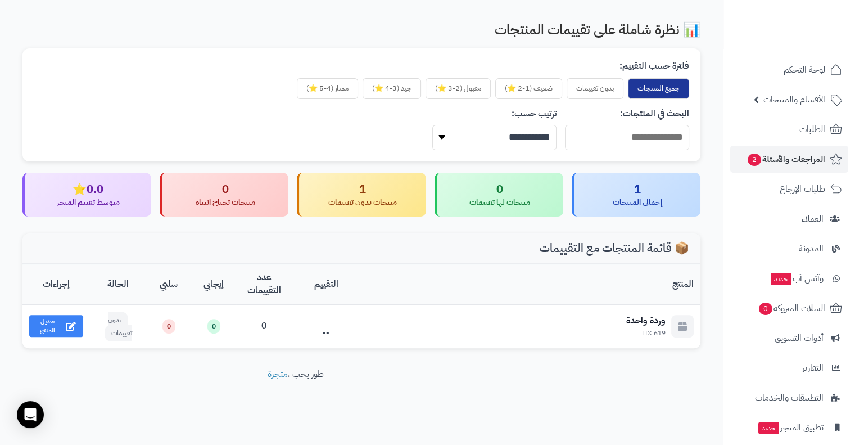
scroll to position [328, 0]
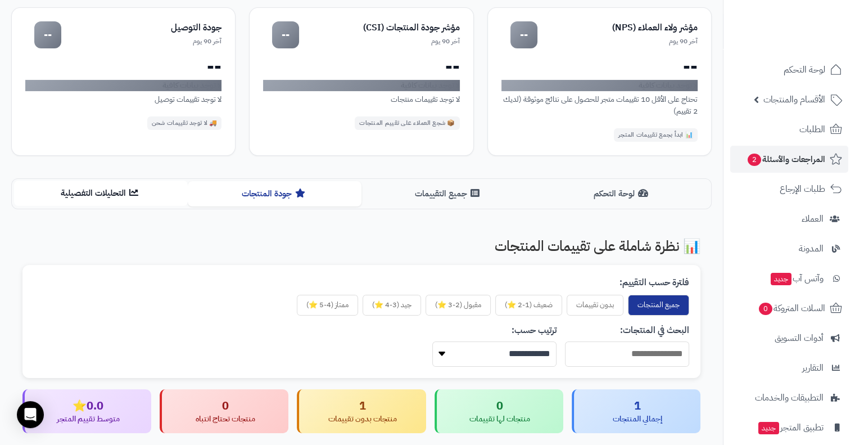
click at [110, 204] on button "التحليلات التفصيلية" at bounding box center [101, 192] width 174 height 25
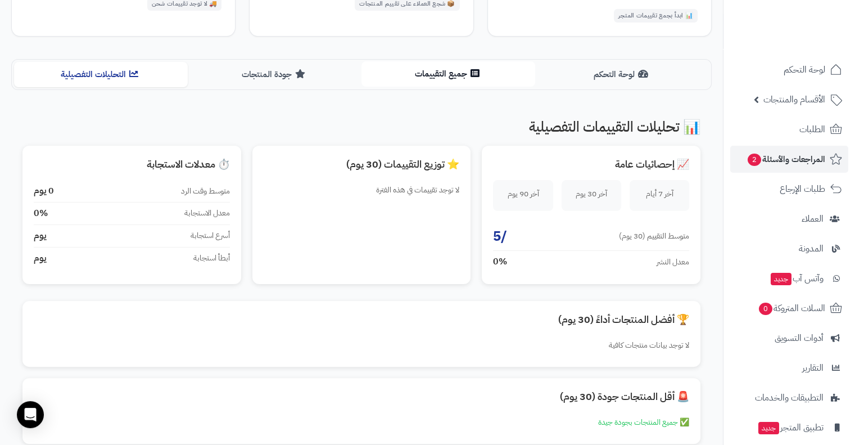
click at [422, 74] on button "جميع التقييمات" at bounding box center [448, 73] width 174 height 25
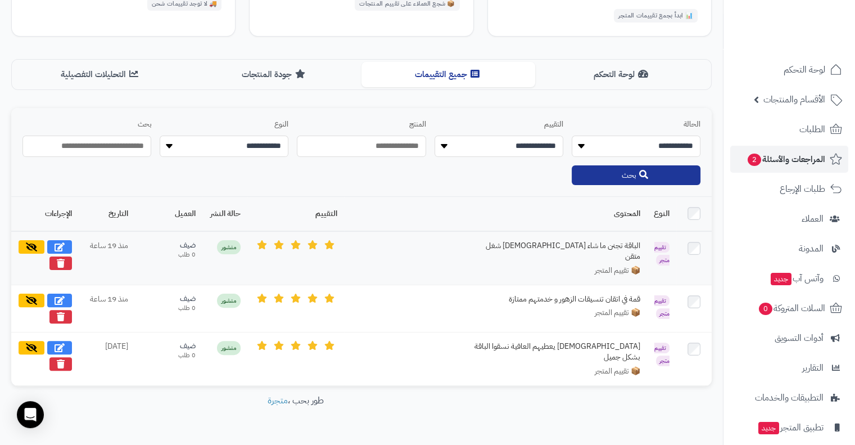
scroll to position [245, 0]
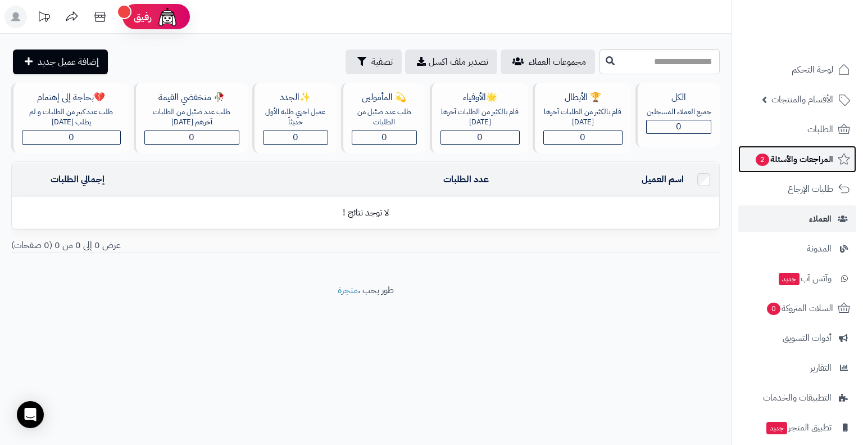
click at [826, 161] on span "المراجعات والأسئلة 2" at bounding box center [794, 159] width 79 height 16
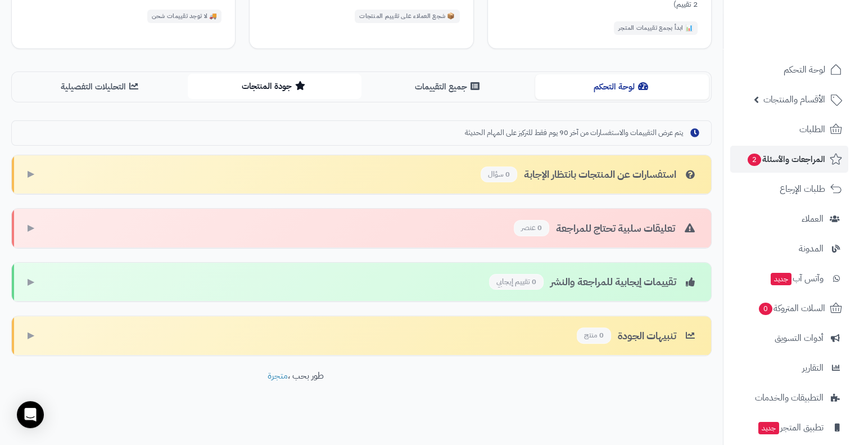
click at [280, 84] on button "جودة المنتجات" at bounding box center [275, 86] width 174 height 25
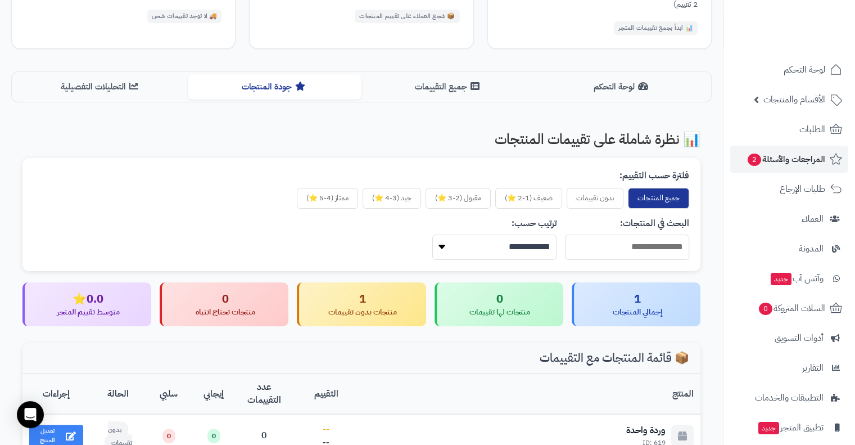
scroll to position [330, 0]
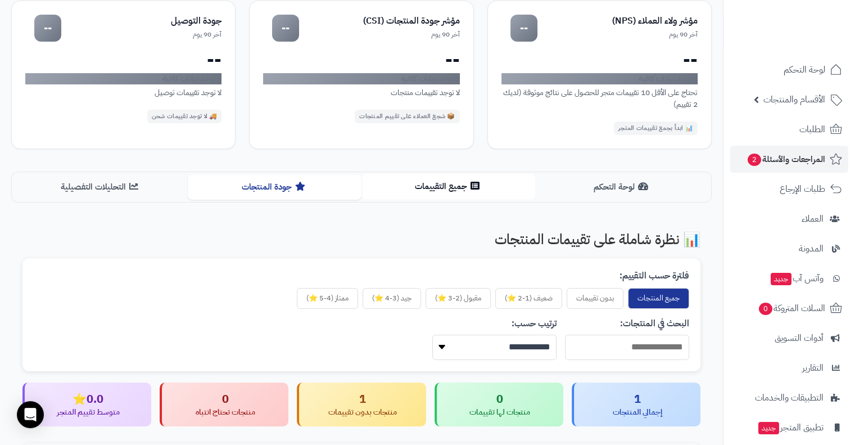
click at [436, 194] on button "جميع التقييمات" at bounding box center [448, 186] width 174 height 25
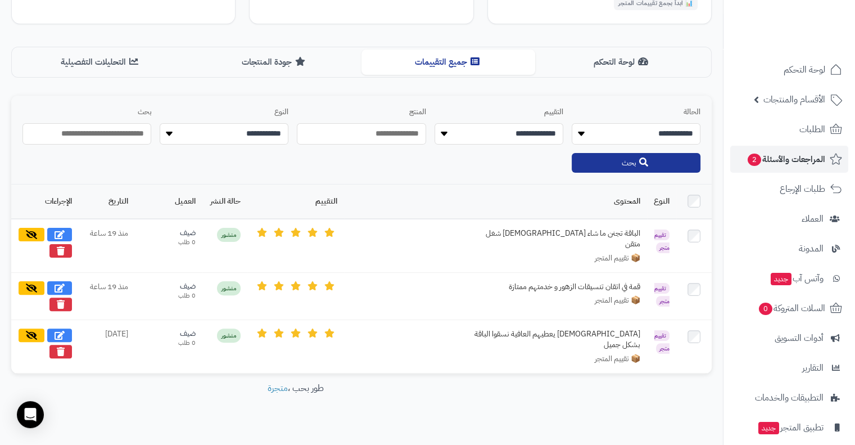
scroll to position [0, 0]
